Goal: Communication & Community: Answer question/provide support

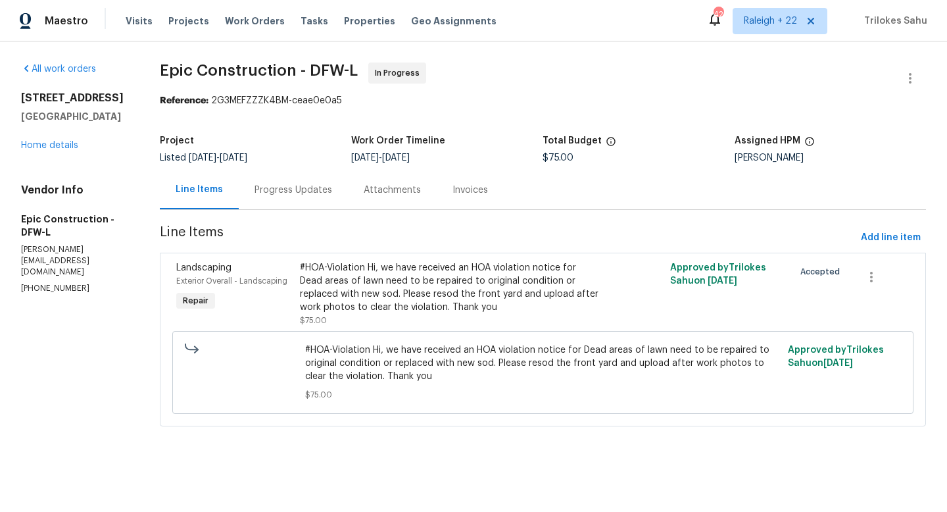
click at [297, 193] on div "Progress Updates" at bounding box center [294, 189] width 78 height 13
click at [306, 193] on div "Progress Updates" at bounding box center [294, 189] width 78 height 13
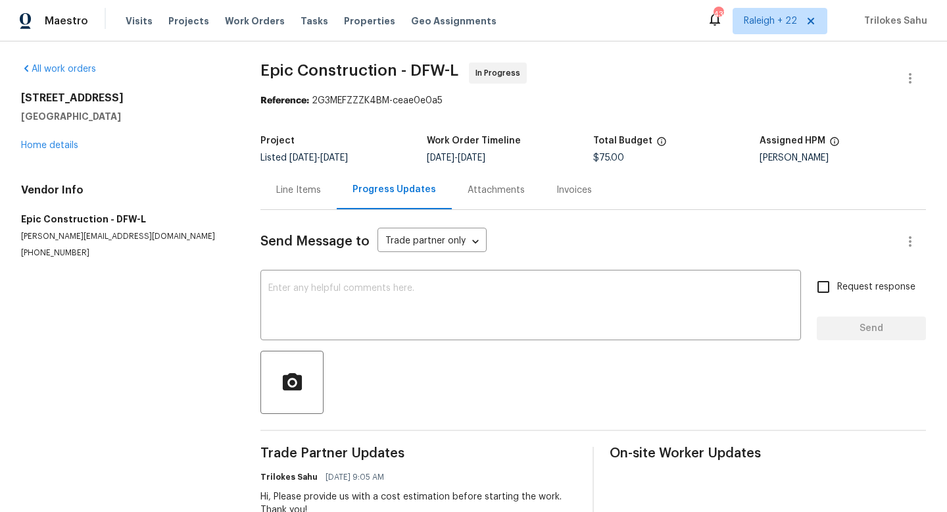
click at [297, 199] on div "Line Items" at bounding box center [298, 189] width 76 height 39
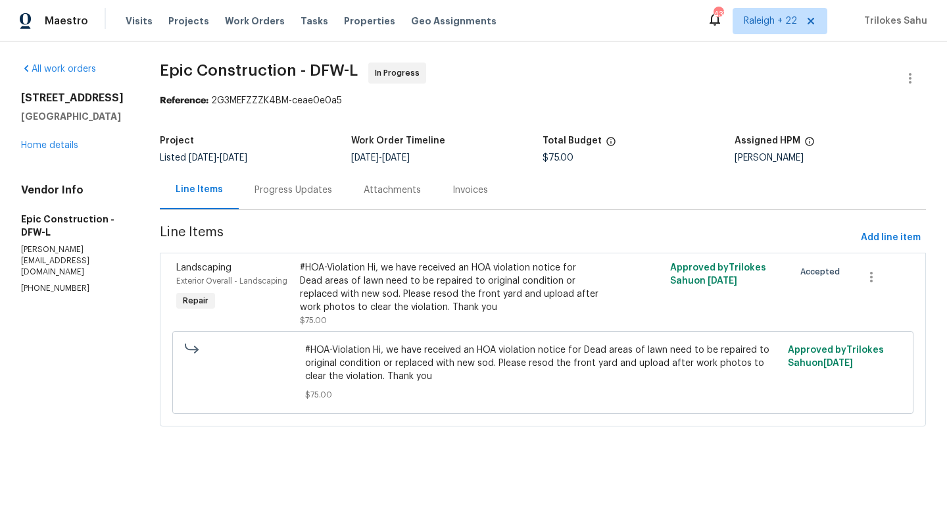
click at [297, 199] on div "Progress Updates" at bounding box center [293, 189] width 109 height 39
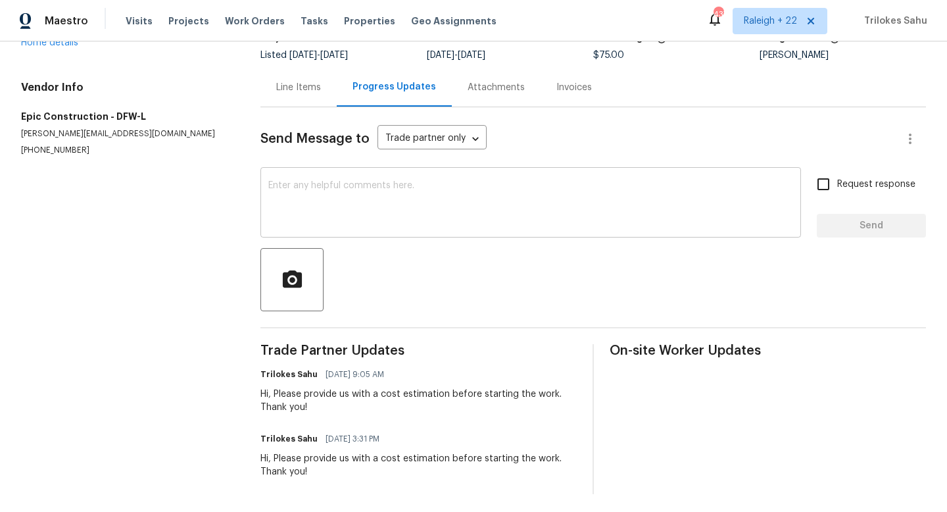
scroll to position [106, 0]
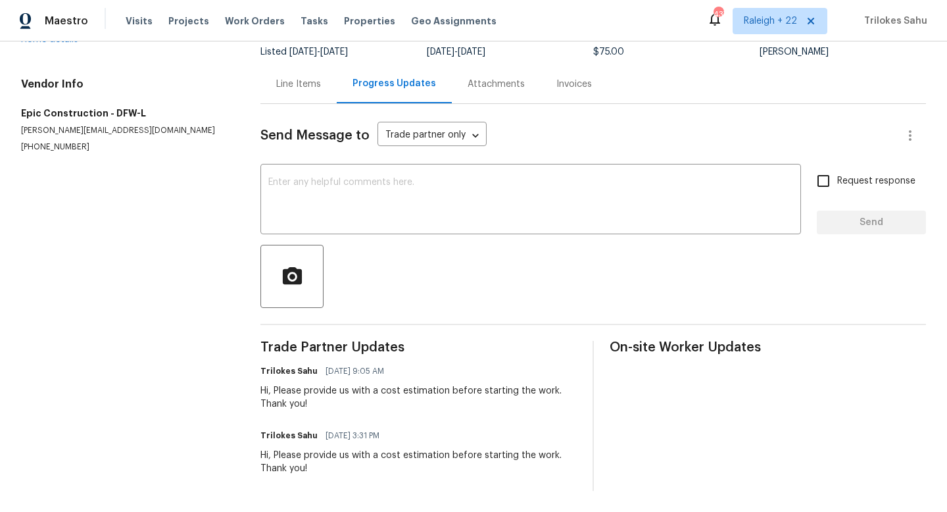
click at [291, 87] on div "Line Items" at bounding box center [298, 84] width 45 height 13
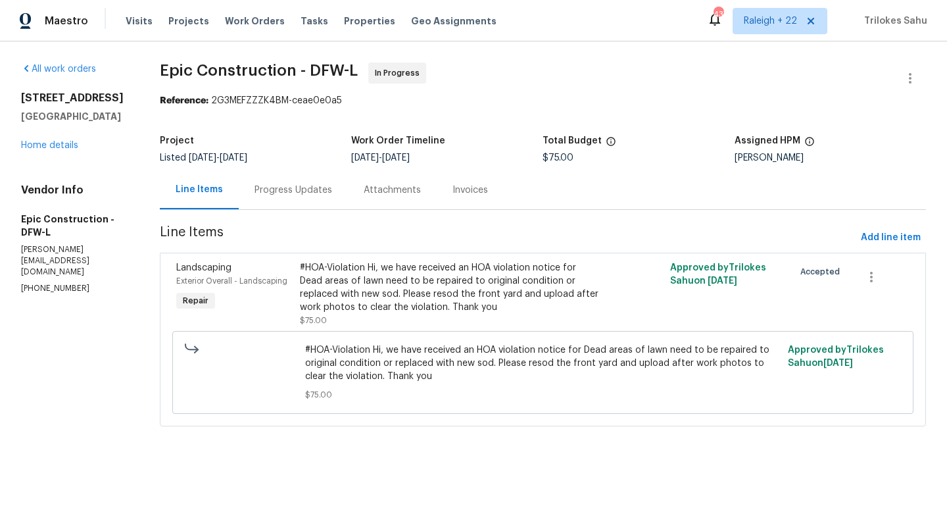
click at [373, 298] on div "#HOA-Violation Hi, we have received an HOA violation notice for Dead areas of l…" at bounding box center [450, 287] width 301 height 53
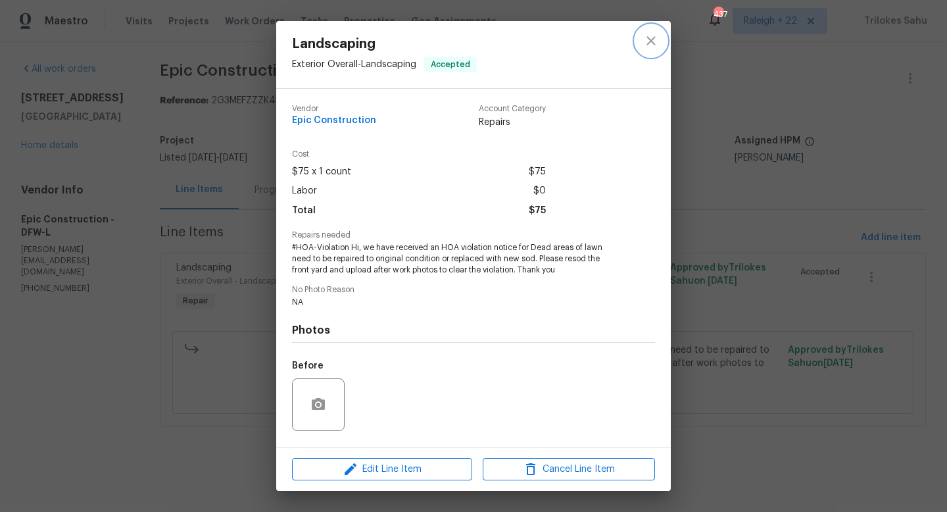
click at [646, 46] on icon "close" at bounding box center [651, 41] width 16 height 16
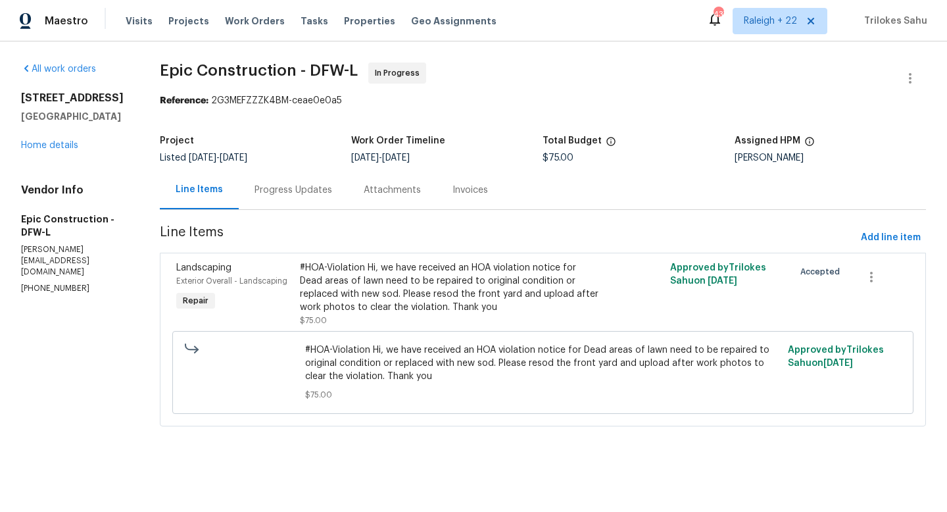
click at [270, 183] on div "Progress Updates" at bounding box center [294, 189] width 78 height 13
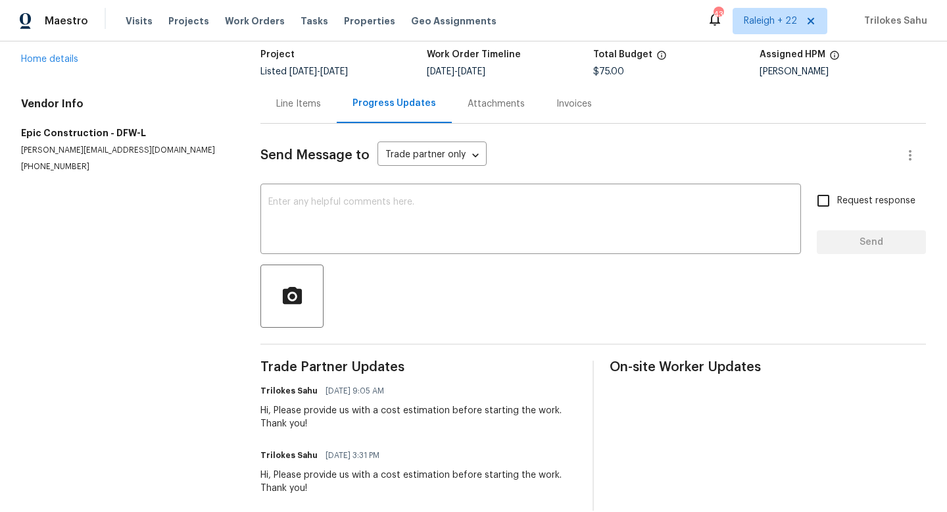
scroll to position [106, 0]
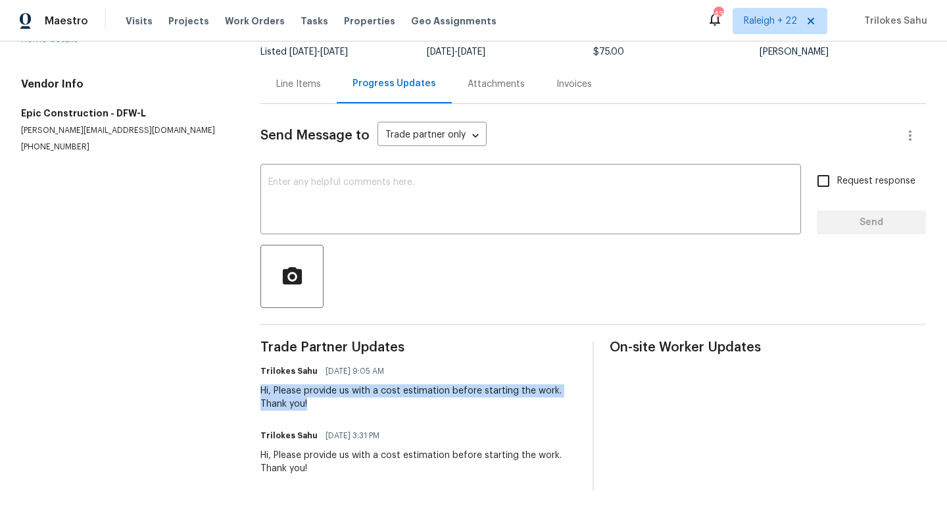
drag, startPoint x: 262, startPoint y: 389, endPoint x: 317, endPoint y: 401, distance: 55.9
click at [317, 401] on div "Hi, Please provide us with a cost estimation before starting the work. Thank yo…" at bounding box center [418, 397] width 316 height 26
copy div "Hi, Please provide us with a cost estimation before starting the work. Thank yo…"
click at [378, 173] on div "x ​" at bounding box center [530, 200] width 541 height 67
paste textarea "Hi, Please provide us with a cost estimation before starting the work. Thank yo…"
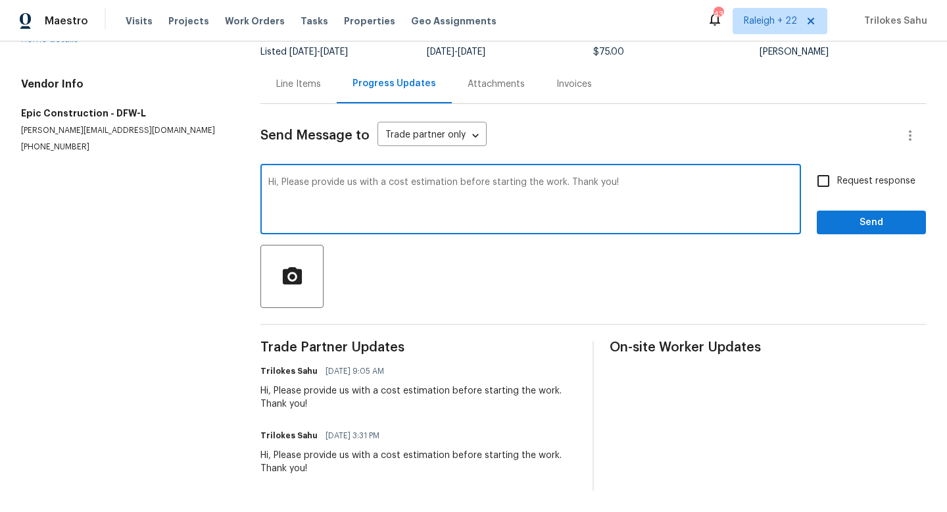
type textarea "Hi, Please provide us with a cost estimation before starting the work. Thank yo…"
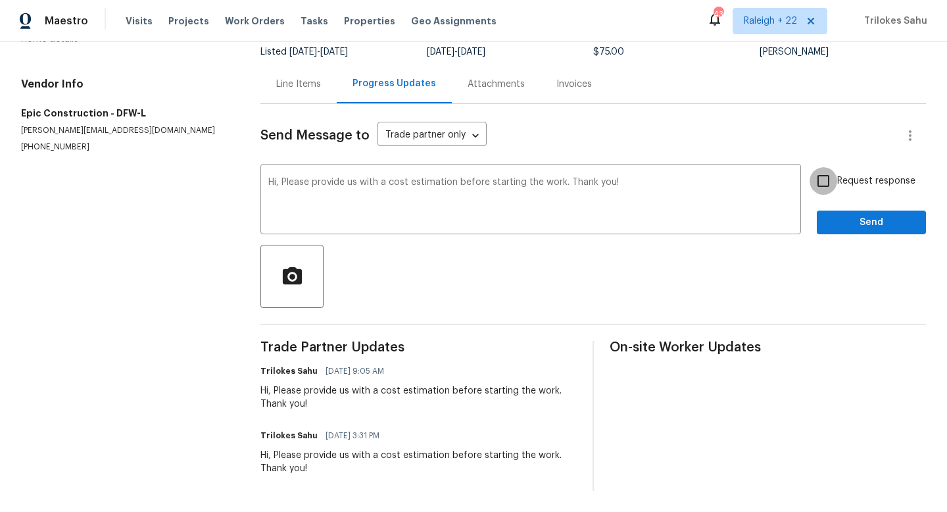
click at [823, 176] on input "Request response" at bounding box center [824, 181] width 28 height 28
checkbox input "true"
click at [838, 215] on span "Send" at bounding box center [871, 222] width 88 height 16
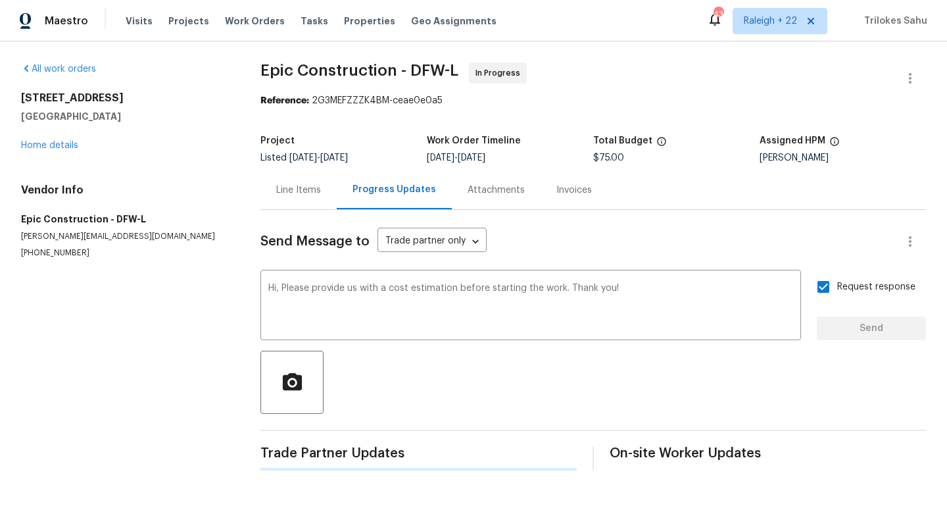
scroll to position [0, 0]
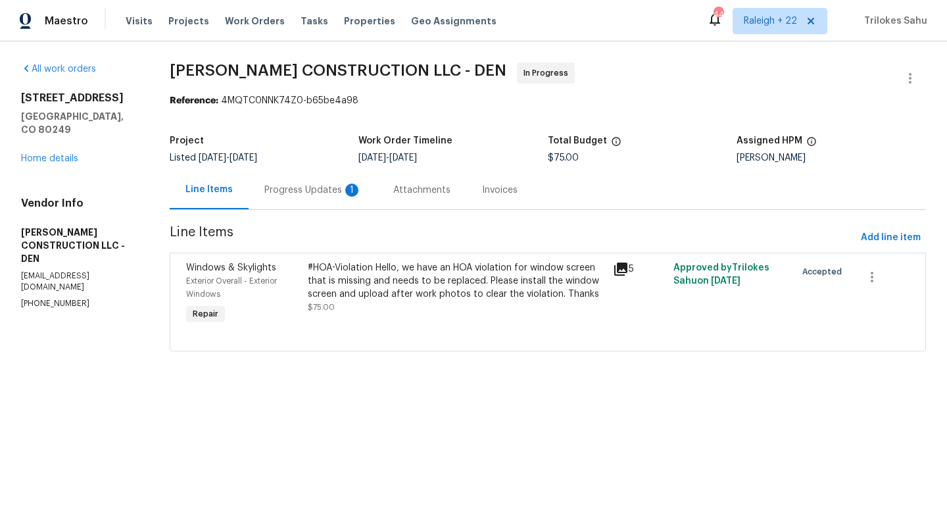
click at [317, 189] on div "Progress Updates 1" at bounding box center [312, 189] width 97 height 13
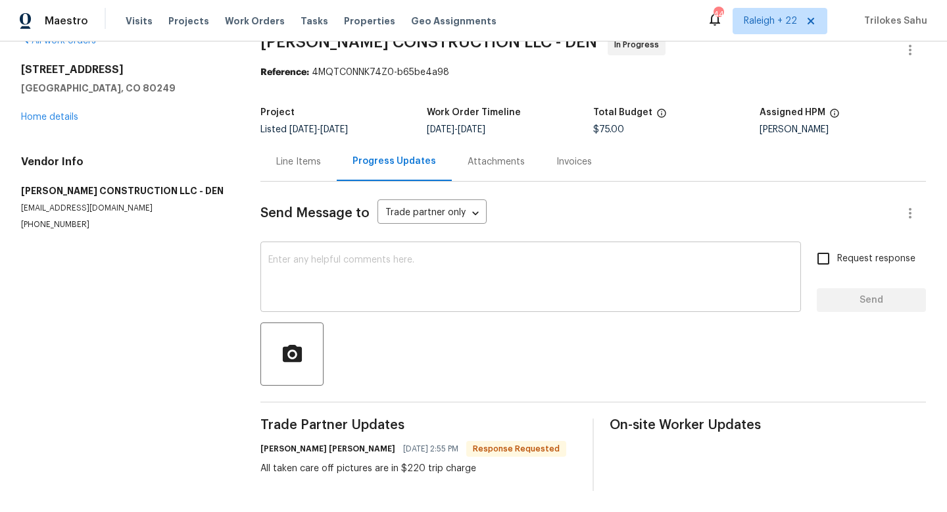
scroll to position [28, 0]
click at [318, 164] on div "Line Items" at bounding box center [298, 161] width 45 height 13
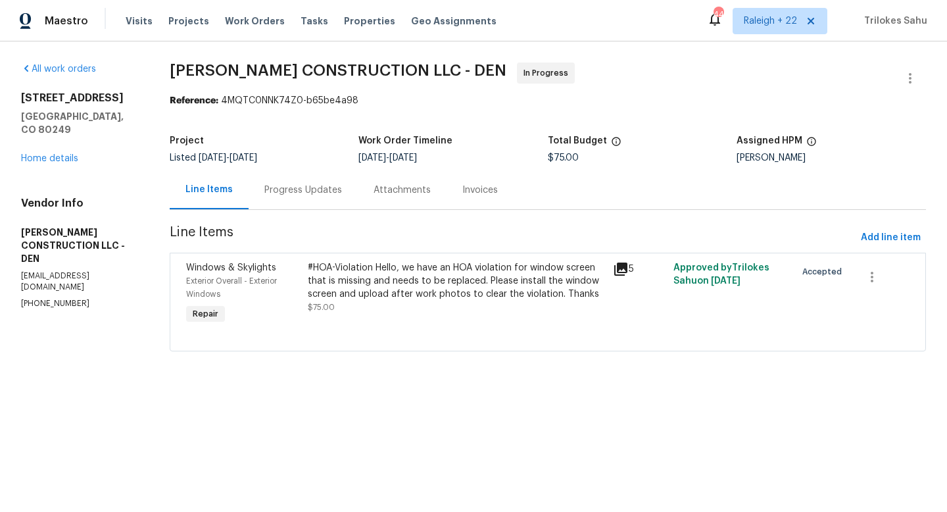
click at [366, 290] on div "#HOA-Violation Hello, we have an HOA violation for window screen that is missin…" at bounding box center [456, 280] width 297 height 39
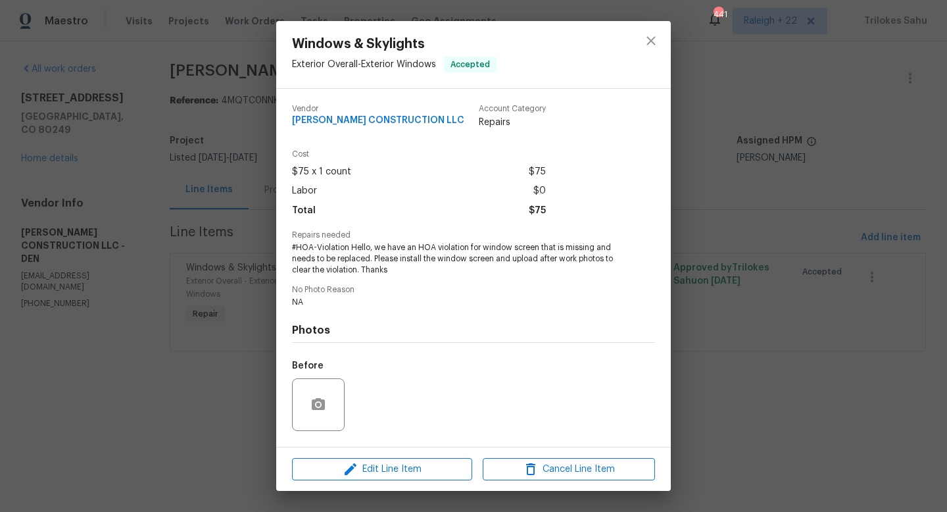
scroll to position [83, 0]
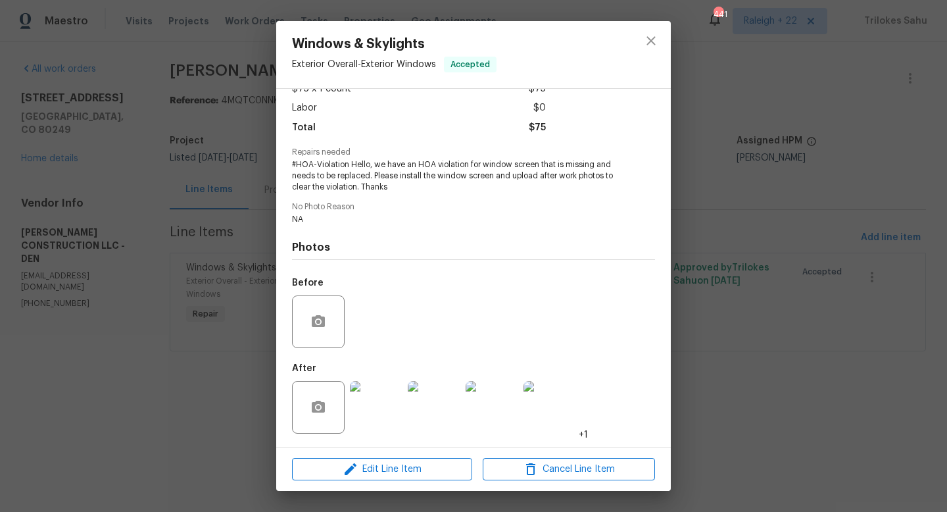
click at [376, 402] on img at bounding box center [376, 407] width 53 height 53
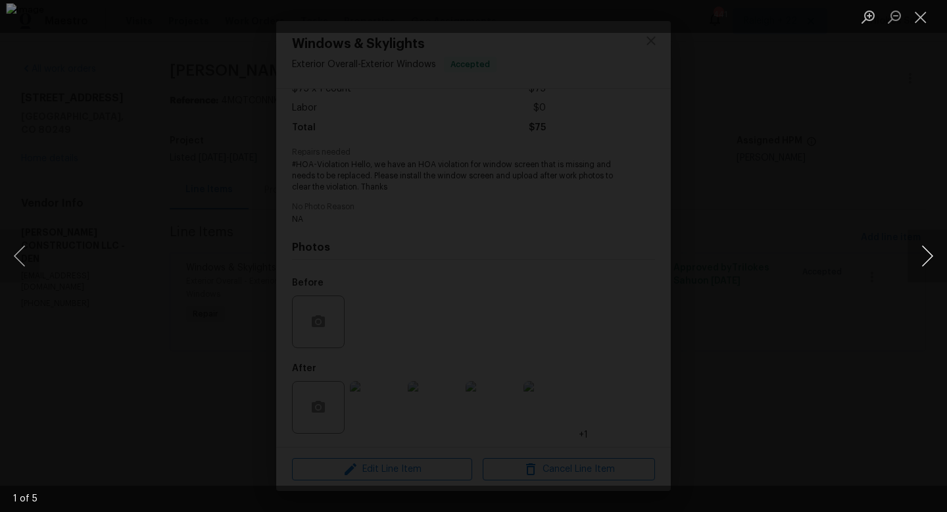
click at [922, 260] on button "Next image" at bounding box center [927, 256] width 39 height 53
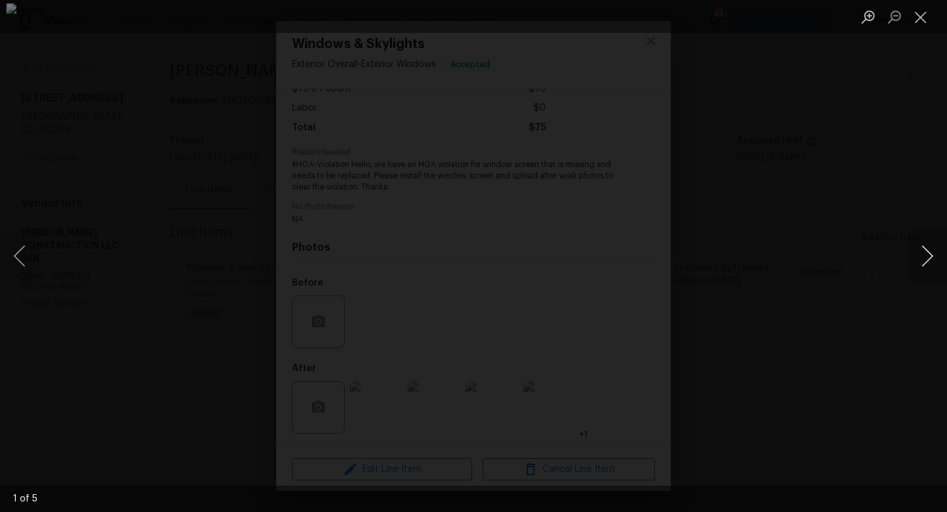
click at [922, 260] on button "Next image" at bounding box center [927, 256] width 39 height 53
click at [16, 253] on button "Previous image" at bounding box center [19, 256] width 39 height 53
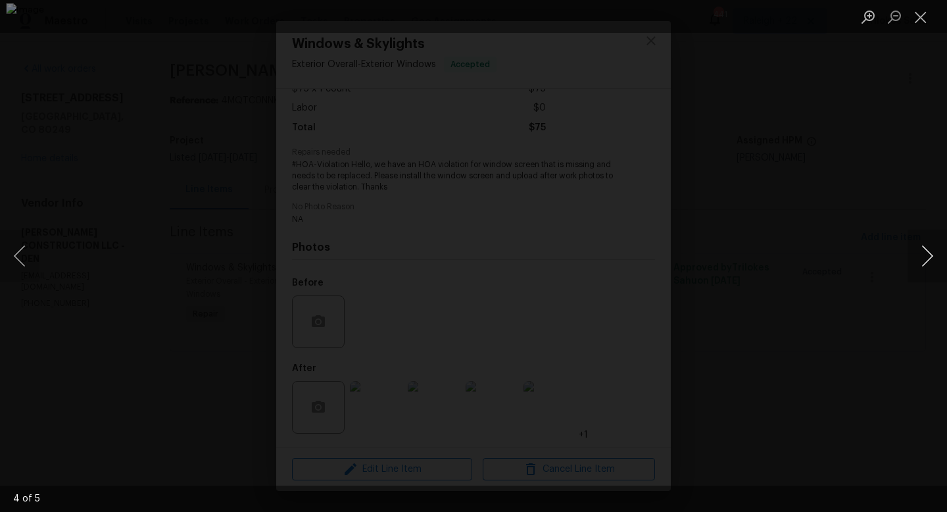
click at [935, 257] on button "Next image" at bounding box center [927, 256] width 39 height 53
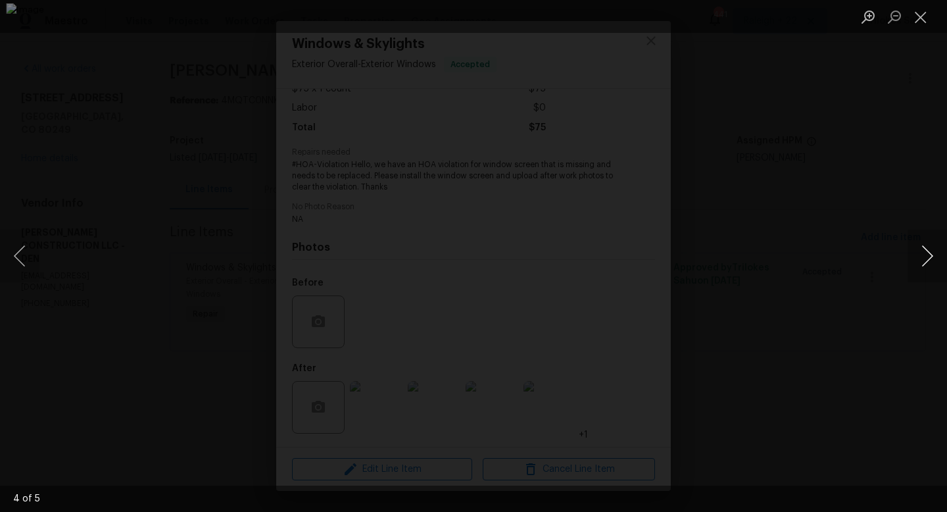
click at [935, 257] on button "Next image" at bounding box center [927, 256] width 39 height 53
click at [921, 14] on button "Close lightbox" at bounding box center [921, 16] width 26 height 23
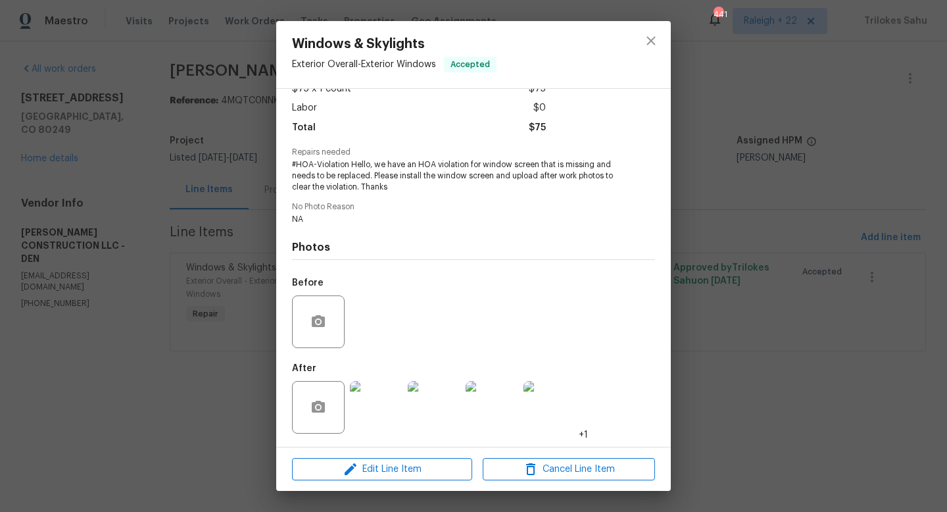
click at [370, 419] on img at bounding box center [376, 407] width 53 height 53
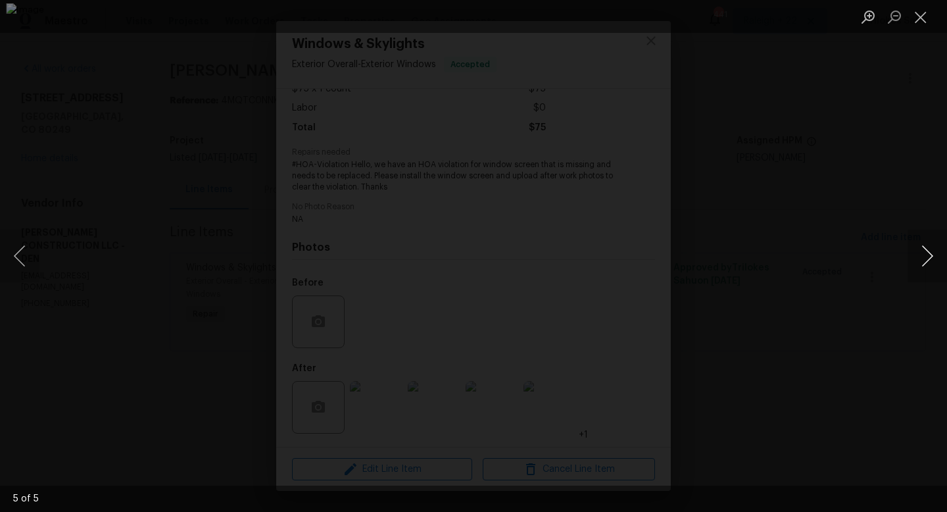
click at [929, 247] on button "Next image" at bounding box center [927, 256] width 39 height 53
click at [928, 247] on button "Next image" at bounding box center [927, 256] width 39 height 53
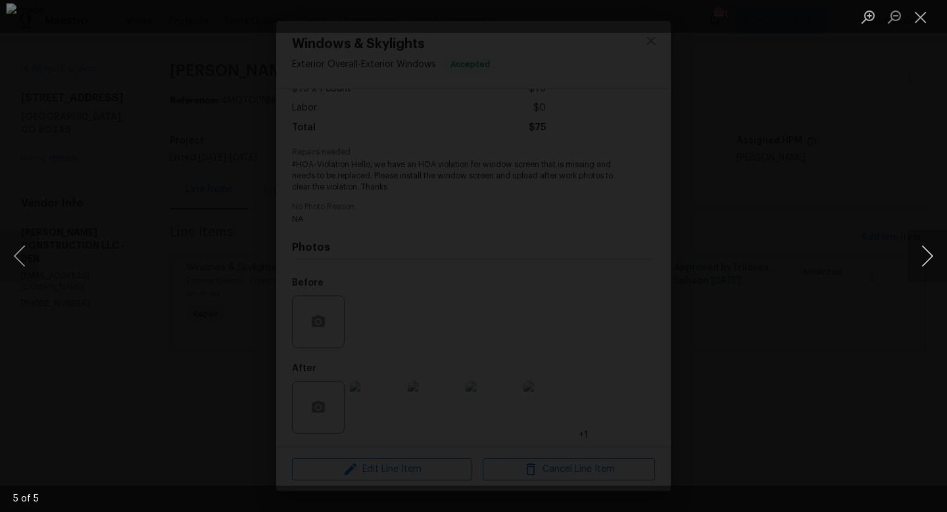
click at [928, 247] on button "Next image" at bounding box center [927, 256] width 39 height 53
click at [917, 22] on button "Close lightbox" at bounding box center [921, 16] width 26 height 23
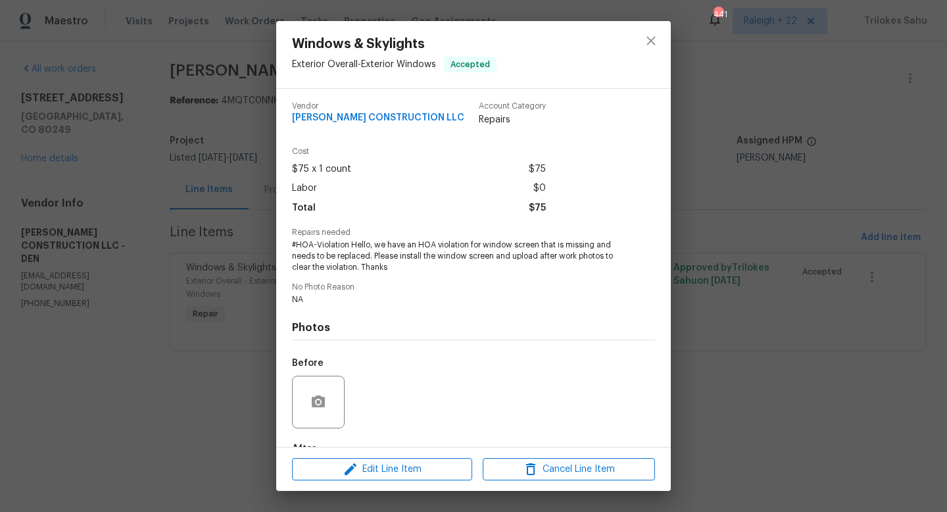
scroll to position [0, 0]
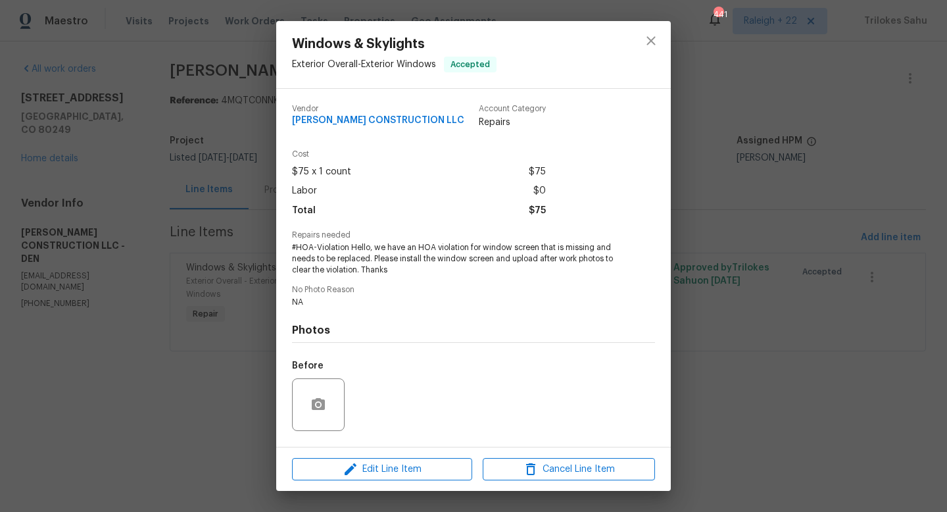
click at [230, 407] on div "Windows & Skylights Exterior Overall - Exterior Windows Accepted Vendor [PERSON…" at bounding box center [473, 256] width 947 height 512
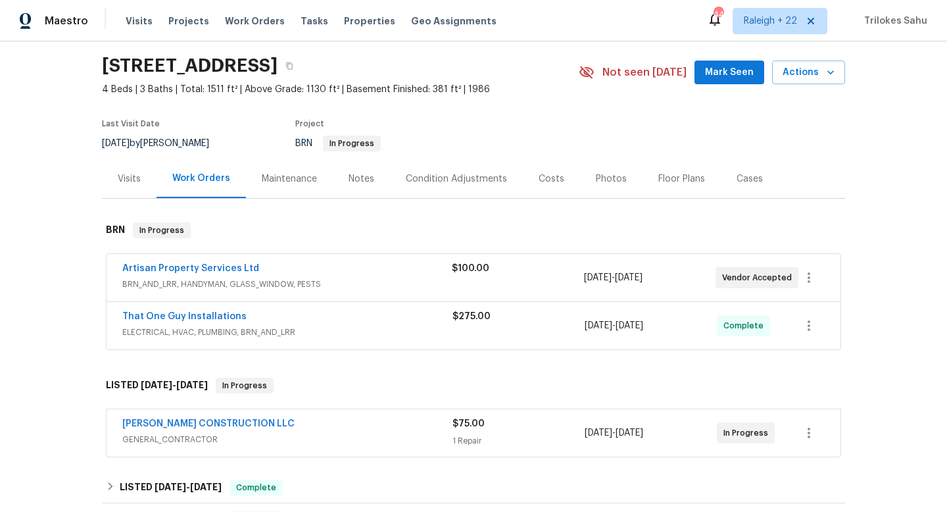
scroll to position [48, 0]
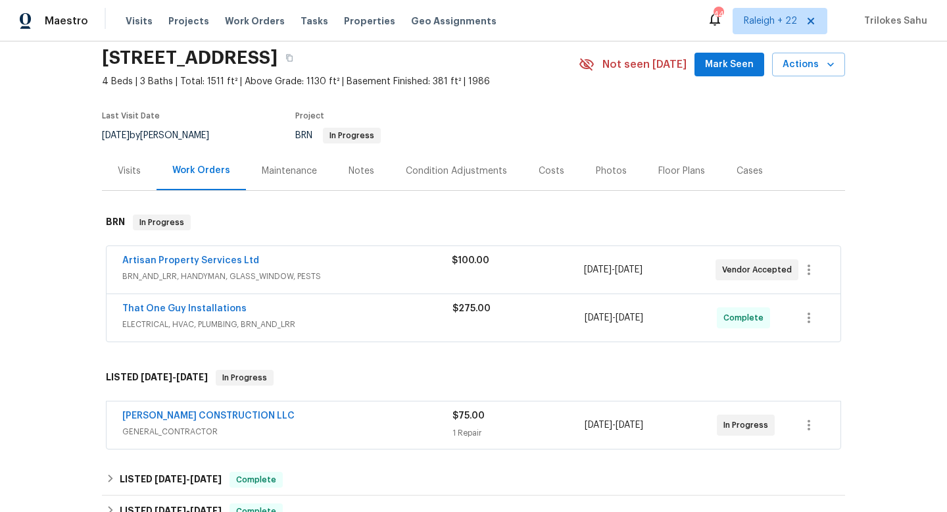
click at [200, 420] on span "[PERSON_NAME] CONSTRUCTION LLC" at bounding box center [208, 415] width 172 height 13
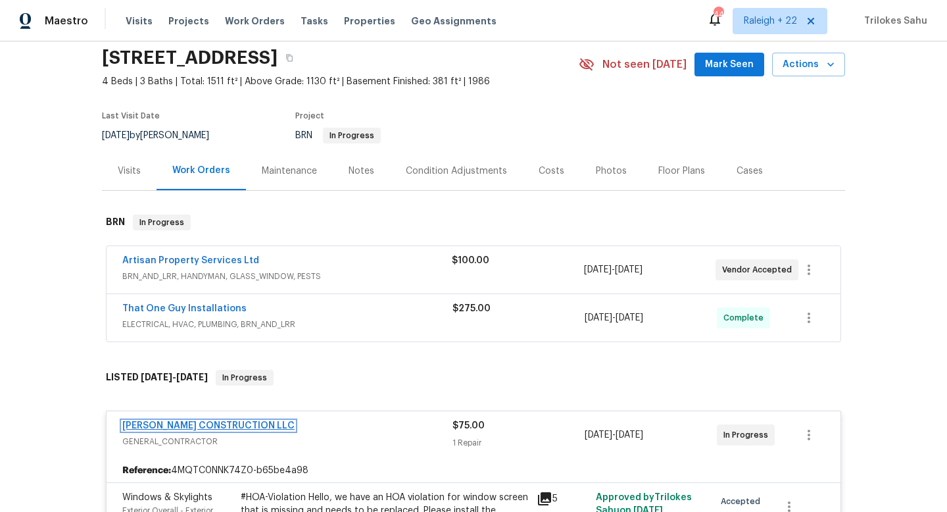
click at [239, 427] on link "[PERSON_NAME] CONSTRUCTION LLC" at bounding box center [208, 425] width 172 height 9
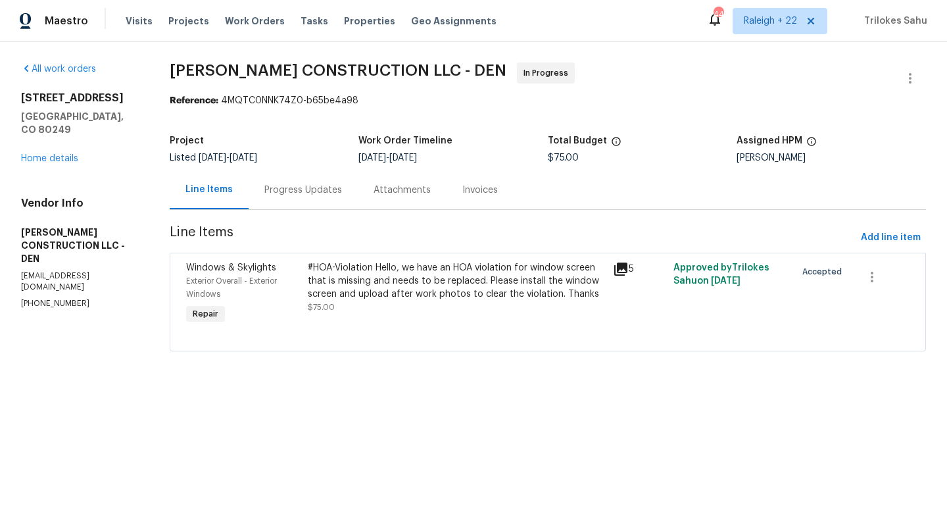
click at [312, 200] on div "Progress Updates" at bounding box center [303, 189] width 109 height 39
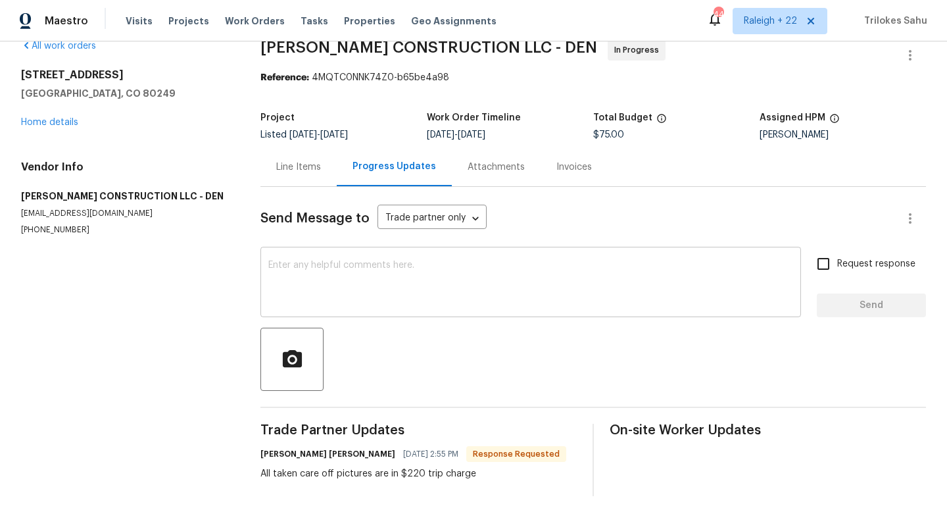
scroll to position [24, 0]
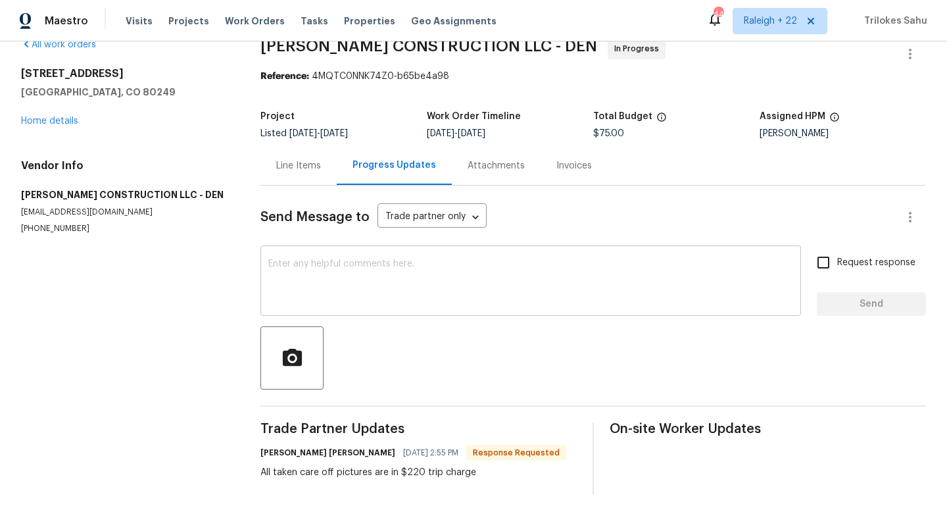
click at [369, 290] on textarea at bounding box center [530, 282] width 525 height 46
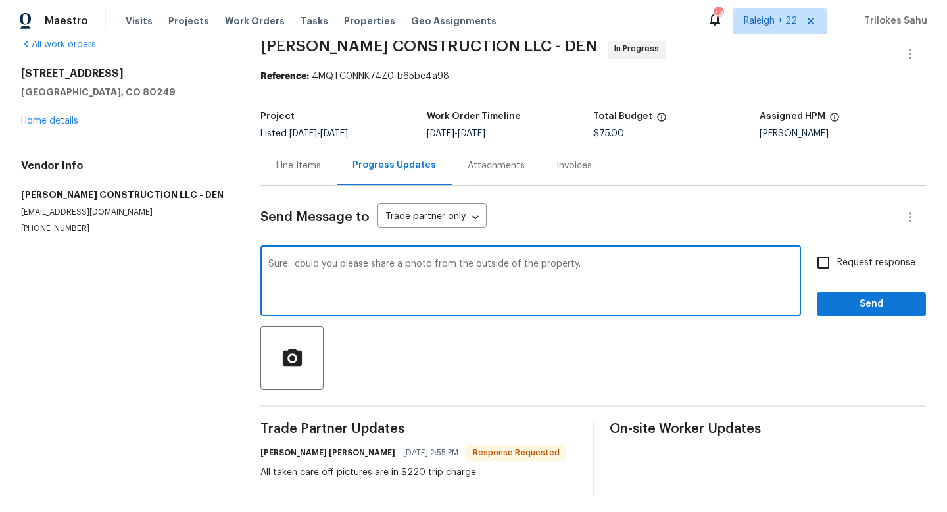
drag, startPoint x: 600, startPoint y: 266, endPoint x: 297, endPoint y: 264, distance: 303.2
click at [297, 264] on textarea "Sure.. could you please share a photo from the outside of the property." at bounding box center [530, 282] width 525 height 46
paste textarea "To clear the HOA violation, could you please send a photo of the repair work fr…"
click at [515, 288] on textarea "Sure.. To clear the HOA violation, could you please send a photo of the repair …" at bounding box center [530, 282] width 525 height 46
type textarea "Sure.. To clear the HOA violation, could you please send a photo of the repair …"
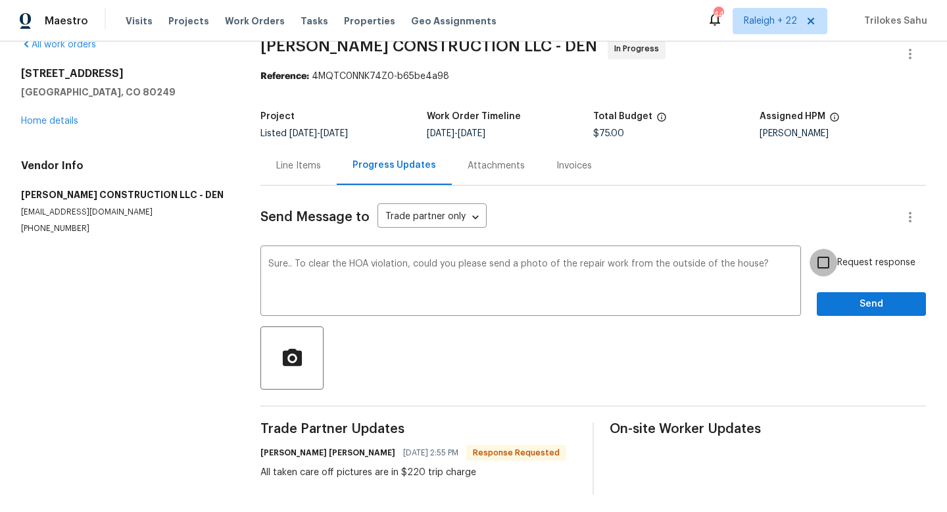
click at [825, 268] on input "Request response" at bounding box center [824, 263] width 28 height 28
checkbox input "true"
click at [834, 297] on span "Send" at bounding box center [871, 304] width 88 height 16
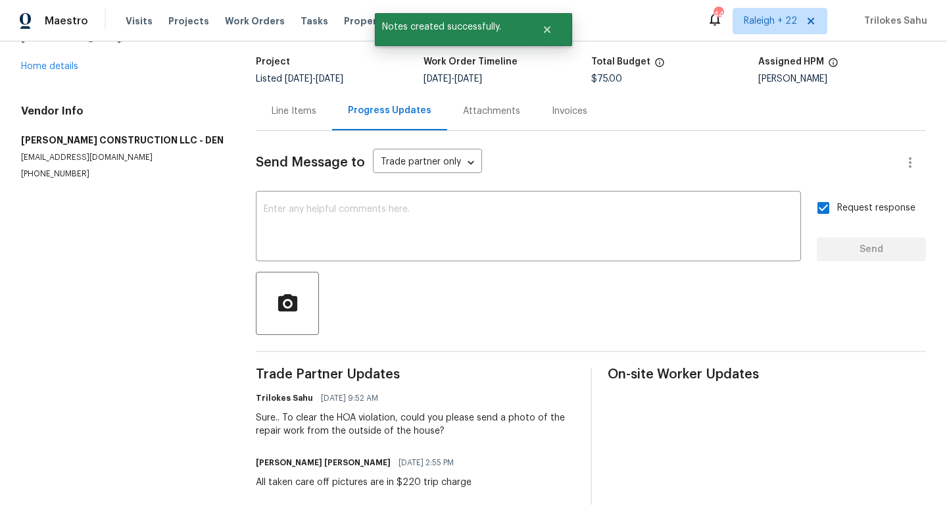
scroll to position [37, 0]
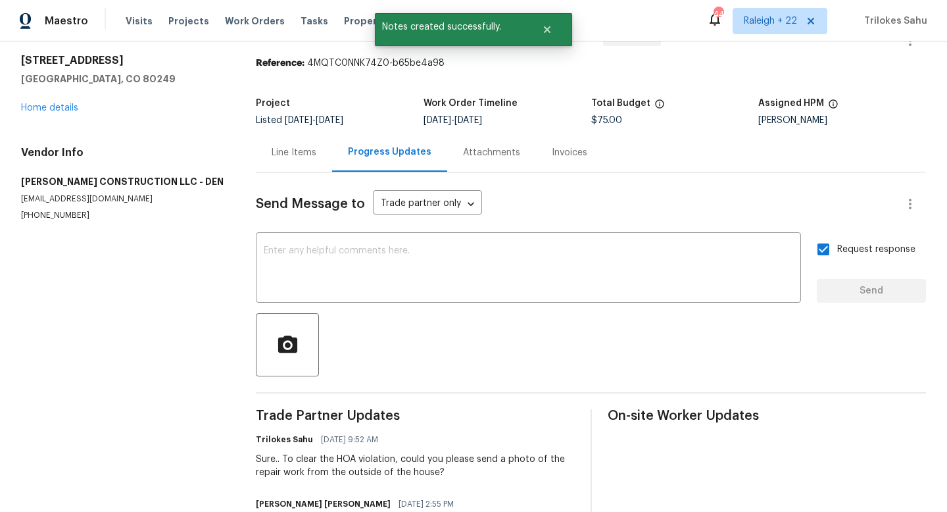
click at [314, 158] on div "Line Items" at bounding box center [294, 152] width 76 height 39
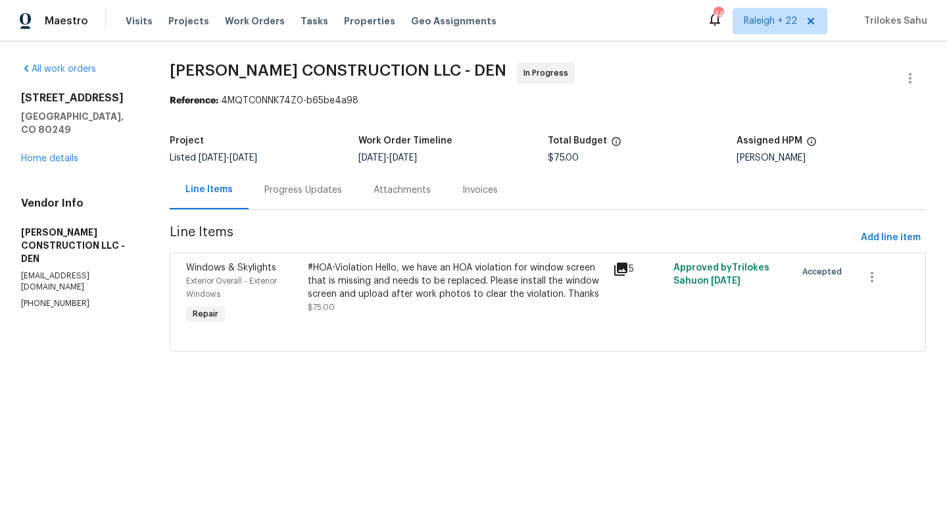
click at [387, 281] on div "#HOA-Violation Hello, we have an HOA violation for window screen that is missin…" at bounding box center [456, 280] width 297 height 39
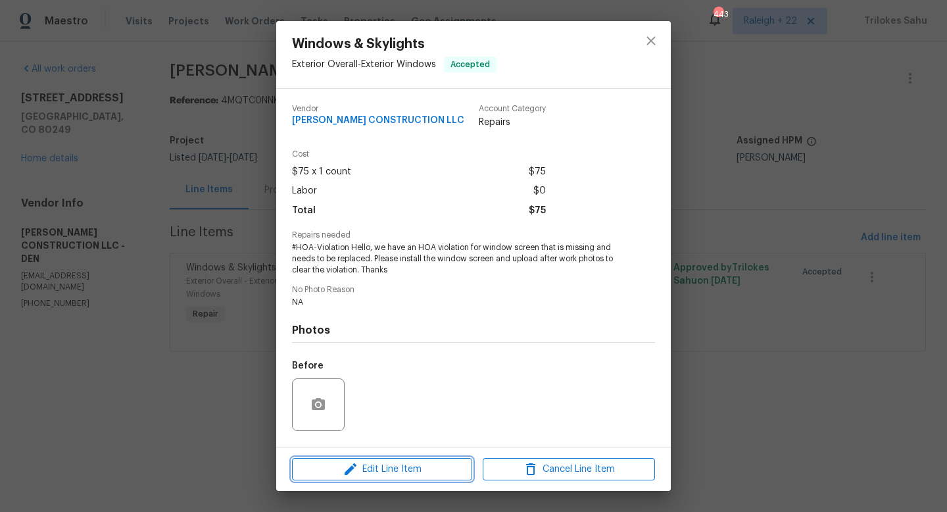
click at [393, 468] on span "Edit Line Item" at bounding box center [382, 469] width 172 height 16
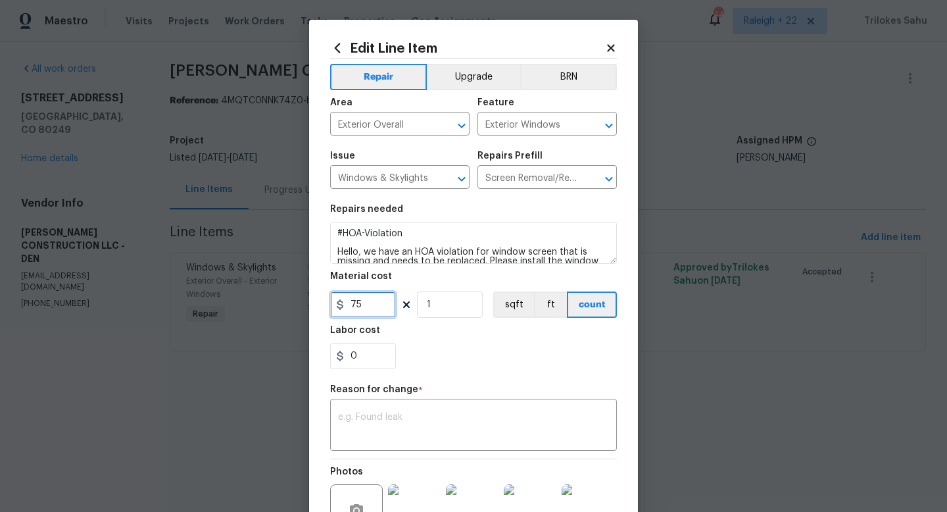
drag, startPoint x: 376, startPoint y: 306, endPoint x: 348, endPoint y: 306, distance: 27.6
click at [348, 306] on input "75" at bounding box center [363, 304] width 66 height 26
type input "220"
click at [458, 354] on div "0" at bounding box center [473, 356] width 287 height 26
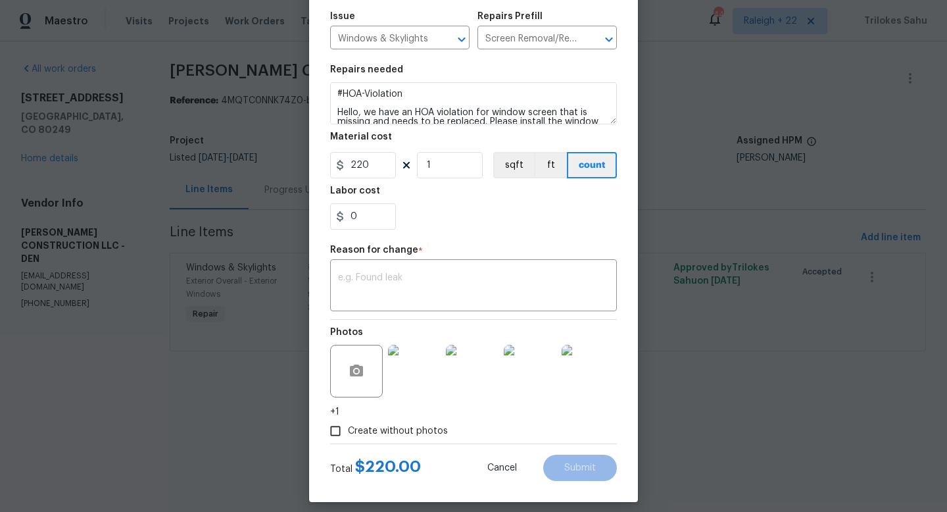
scroll to position [150, 0]
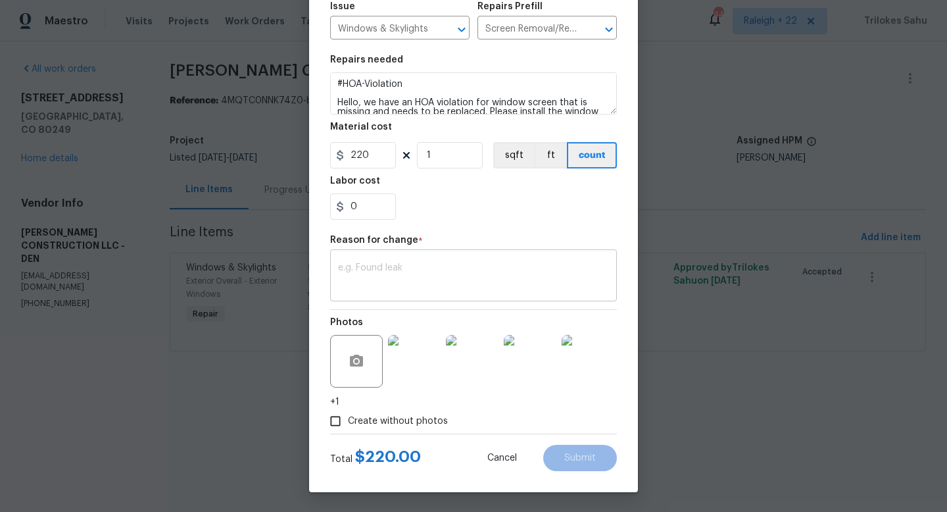
click at [377, 283] on textarea at bounding box center [473, 277] width 271 height 28
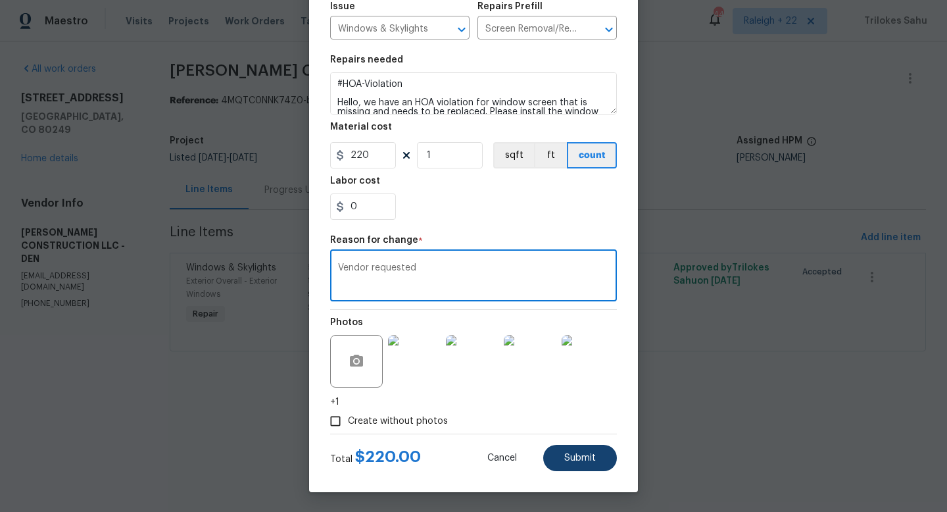
type textarea "Vendor requested"
click at [565, 456] on span "Submit" at bounding box center [580, 458] width 32 height 10
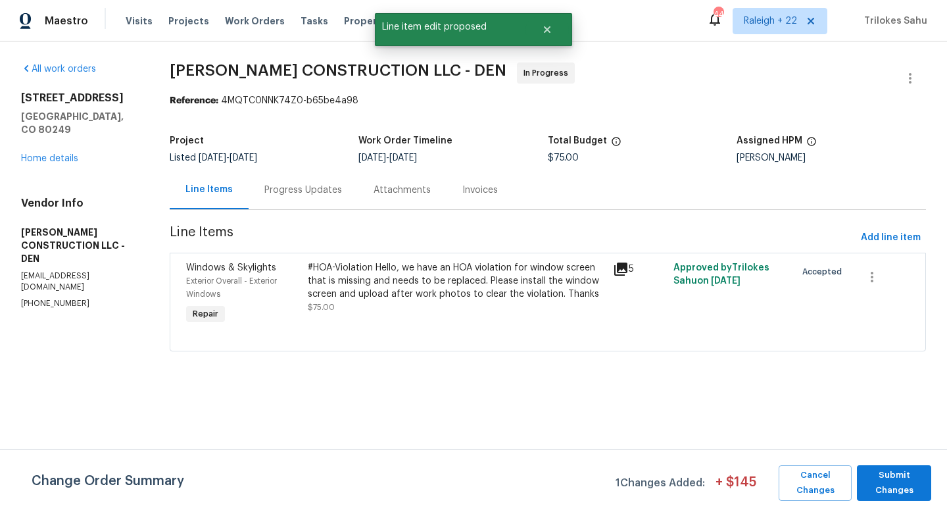
scroll to position [0, 0]
click at [881, 483] on span "Submit Changes" at bounding box center [894, 483] width 61 height 30
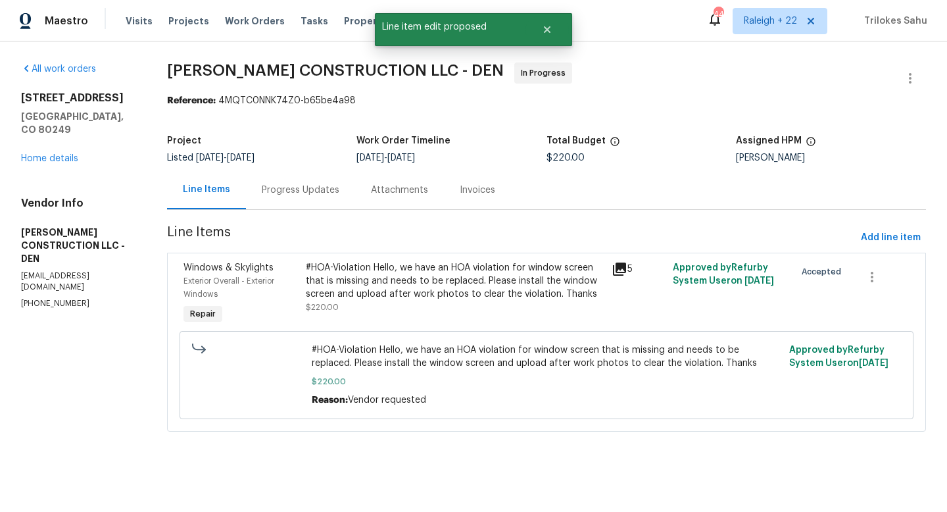
click at [285, 191] on div "Progress Updates" at bounding box center [301, 189] width 78 height 13
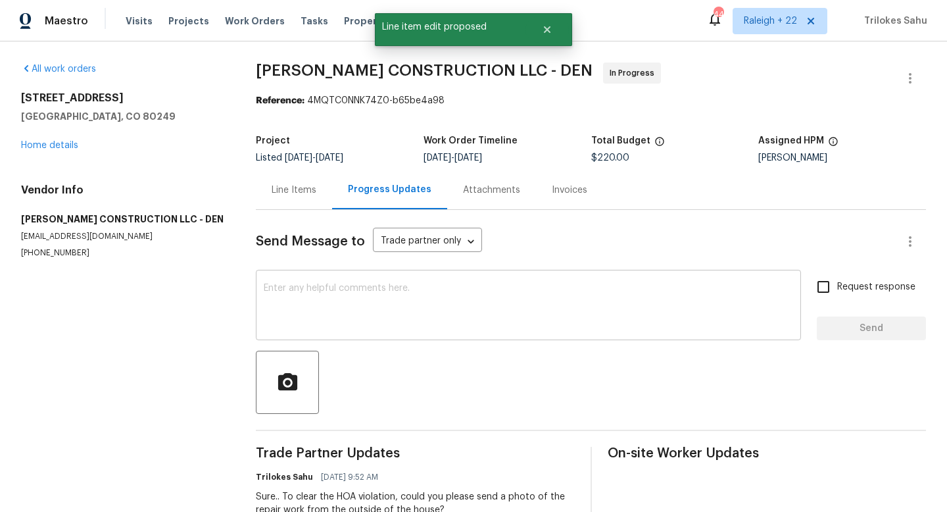
scroll to position [93, 0]
